Goal: Transaction & Acquisition: Purchase product/service

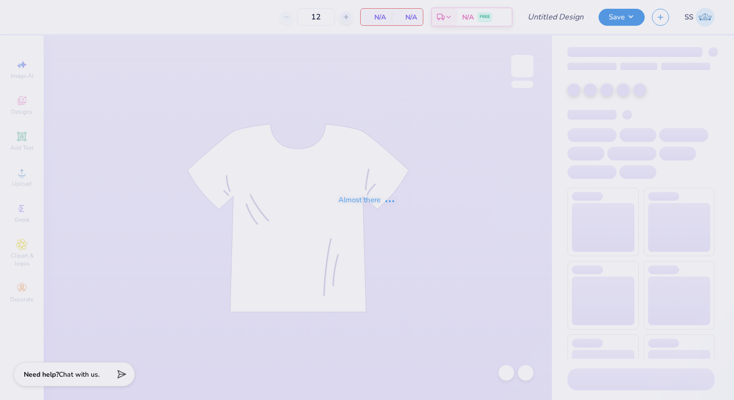
type input "NAU DPHIE Parents Weekend"
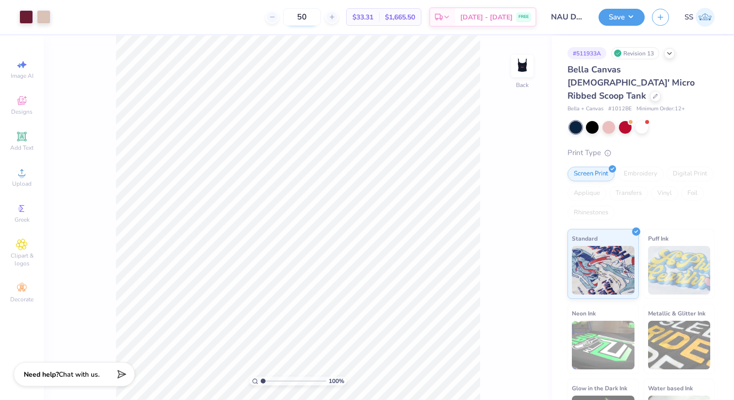
click at [321, 21] on input "50" at bounding box center [302, 16] width 38 height 17
type input "5"
type input "29"
click at [579, 121] on div at bounding box center [576, 127] width 13 height 13
drag, startPoint x: 632, startPoint y: 97, endPoint x: 612, endPoint y: 97, distance: 20.4
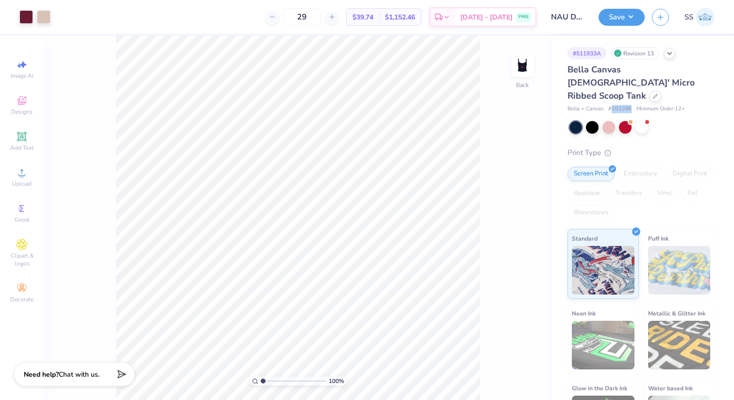
click at [612, 105] on div "Bella + Canvas # 1012BE Minimum Order: 12 +" at bounding box center [641, 109] width 147 height 8
copy span "1012BE"
click at [653, 147] on div "Print Type" at bounding box center [641, 152] width 147 height 11
click at [644, 120] on div at bounding box center [642, 126] width 13 height 13
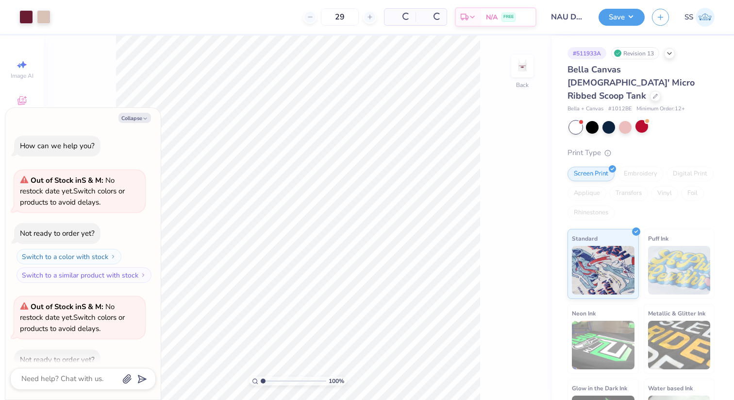
scroll to position [53, 0]
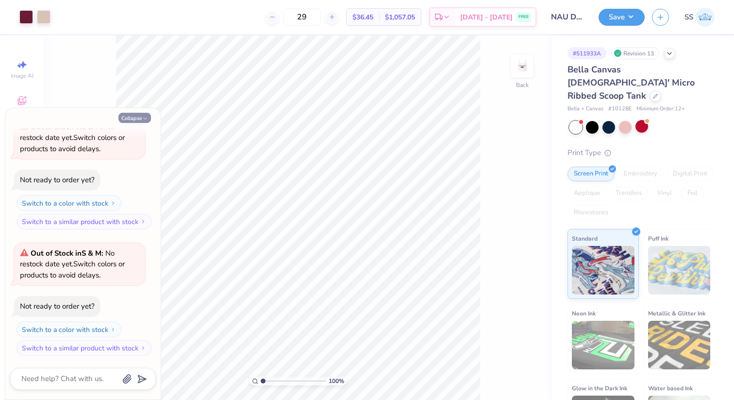
click at [143, 116] on icon "button" at bounding box center [145, 119] width 6 height 6
type textarea "x"
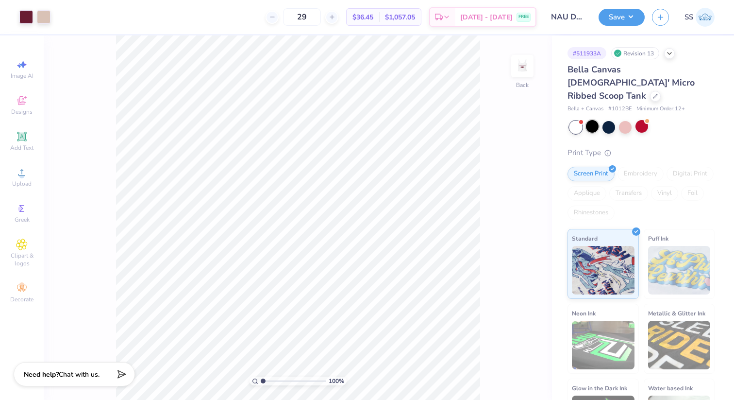
click at [590, 120] on div at bounding box center [592, 126] width 13 height 13
click at [609, 121] on div at bounding box center [609, 127] width 13 height 13
click at [590, 120] on div at bounding box center [592, 126] width 13 height 13
click at [609, 120] on div at bounding box center [609, 126] width 13 height 13
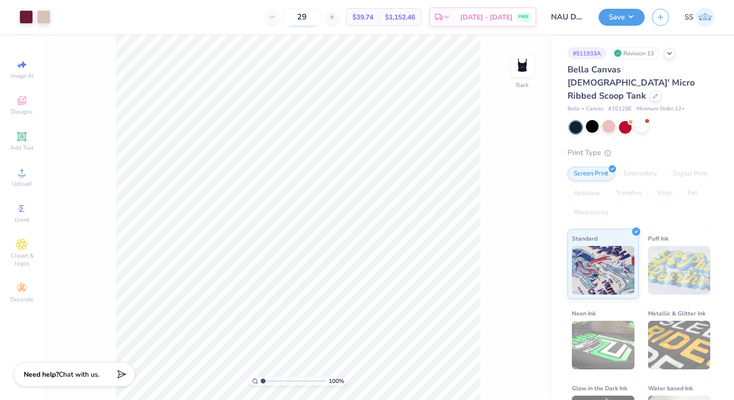
click at [321, 25] on input "29" at bounding box center [302, 16] width 38 height 17
click at [374, 18] on span "$42.58" at bounding box center [363, 17] width 21 height 10
copy div "$42.58 Per Item"
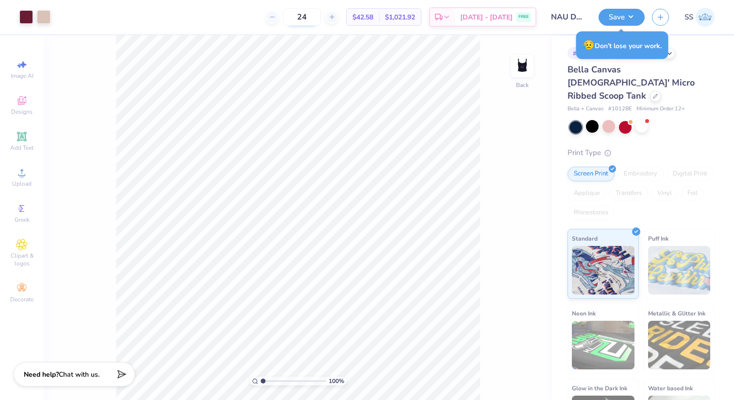
click at [320, 17] on input "24" at bounding box center [302, 16] width 38 height 17
type input "2"
type input "3"
type input "4"
type input "60"
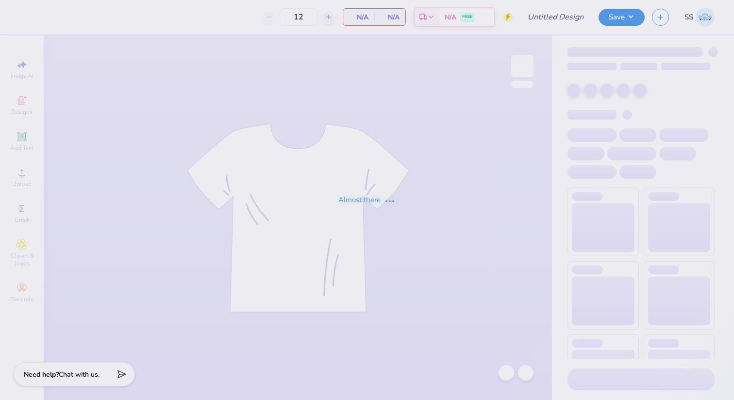
type input "NAU DPHIE Parents Weekend"
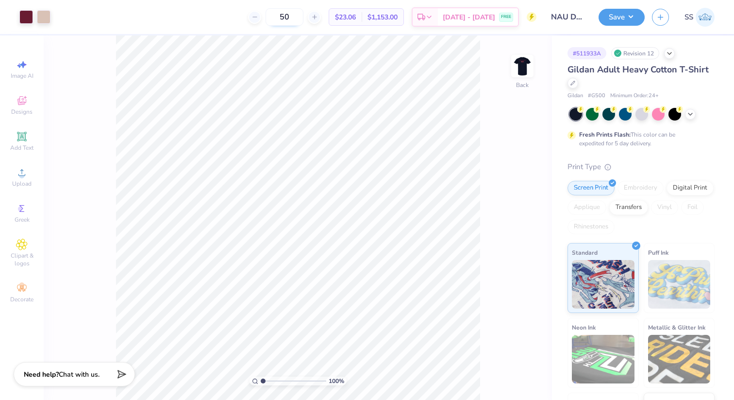
click at [304, 18] on input "50" at bounding box center [285, 16] width 38 height 17
type input "51"
type input "5"
click at [361, 16] on span "$32.29" at bounding box center [351, 17] width 21 height 10
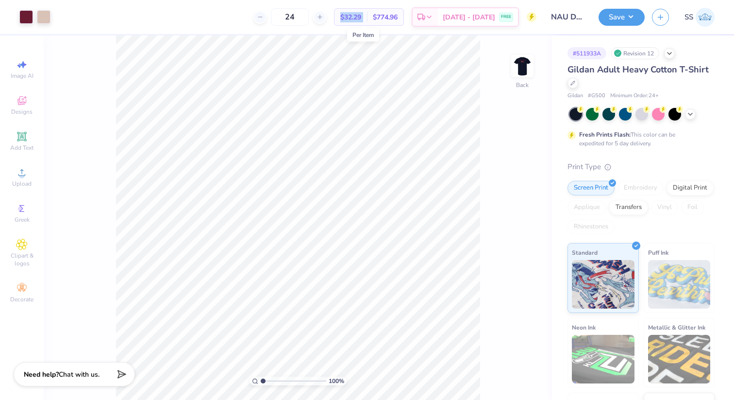
click at [361, 16] on span "$32.29" at bounding box center [351, 17] width 21 height 10
copy div "$32.29 Per Item"
click at [307, 17] on input "24" at bounding box center [290, 16] width 38 height 17
type input "2"
type input "3"
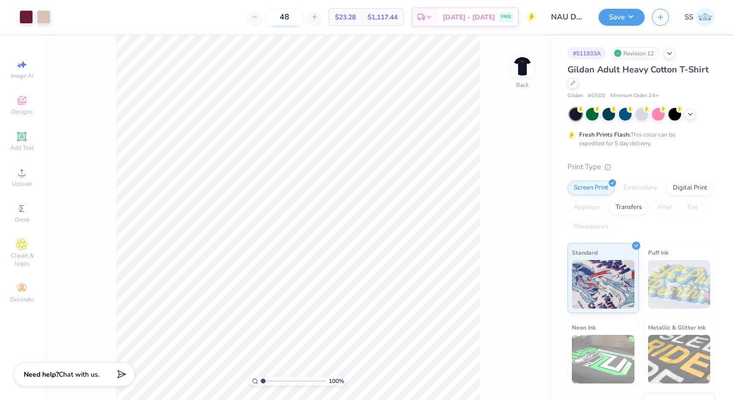
type input "4"
type input "60"
